Goal: Transaction & Acquisition: Purchase product/service

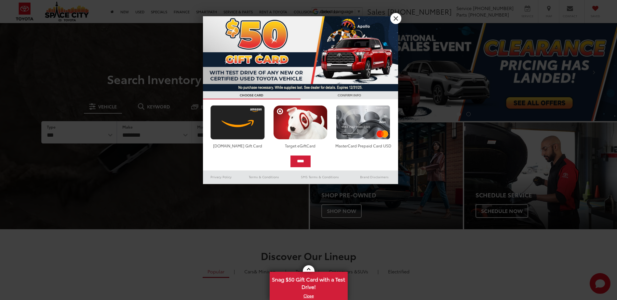
click at [147, 28] on div at bounding box center [308, 150] width 617 height 300
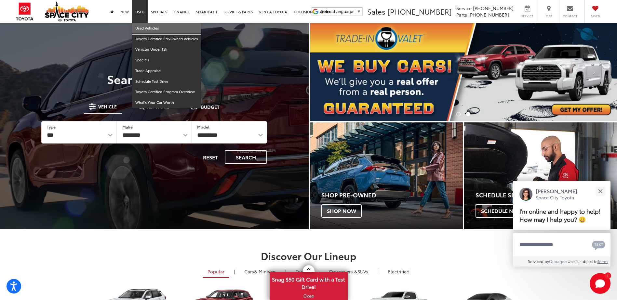
click at [142, 27] on link "Used Vehicles" at bounding box center [166, 28] width 69 height 11
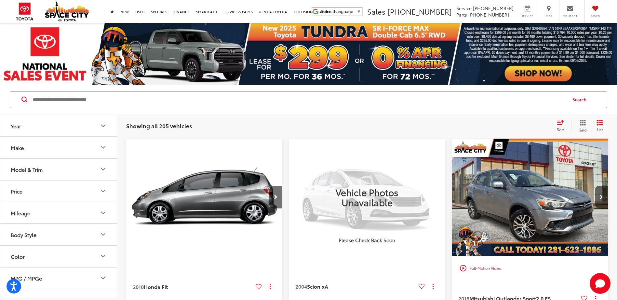
click at [558, 123] on icon "Select sort value" at bounding box center [559, 122] width 7 height 5
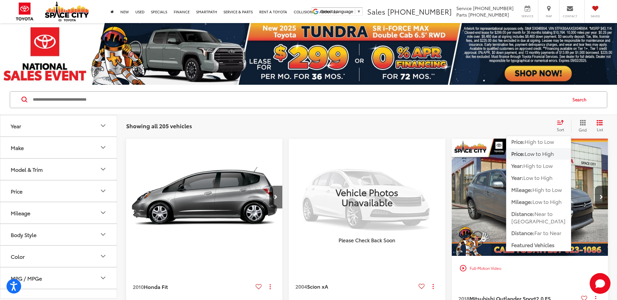
click at [529, 156] on span "Low to High" at bounding box center [538, 153] width 29 height 7
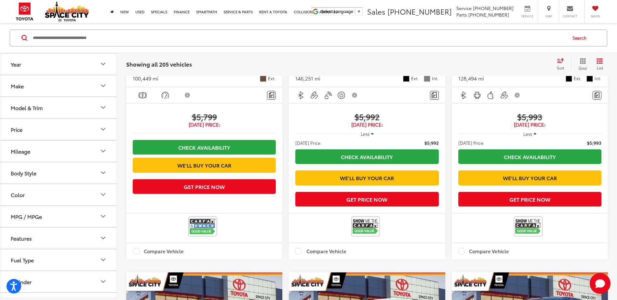
scroll to position [520, 0]
